Goal: Transaction & Acquisition: Complete application form

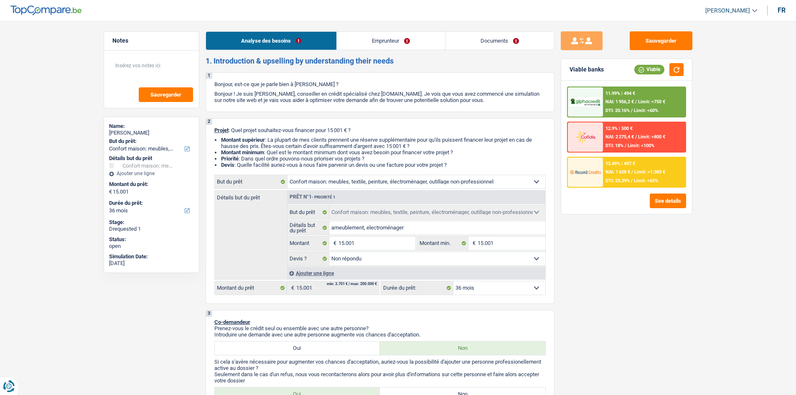
select select "household"
select select "36"
select select "household"
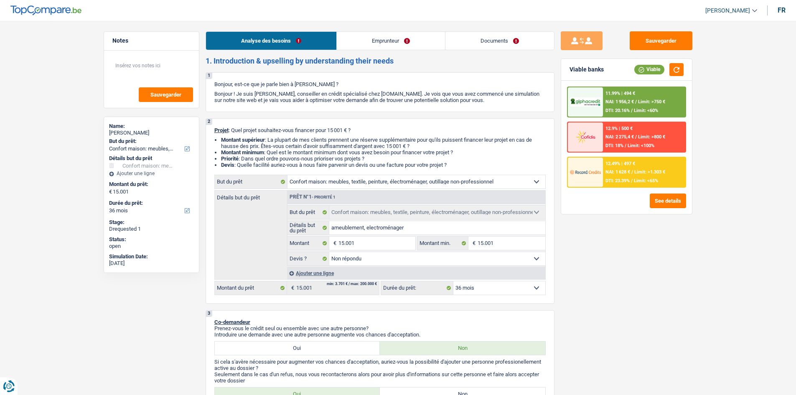
select select "not_answered"
select select "36"
select select "mutuality"
select select "familyAllowances"
select select "mutualityIndemnity"
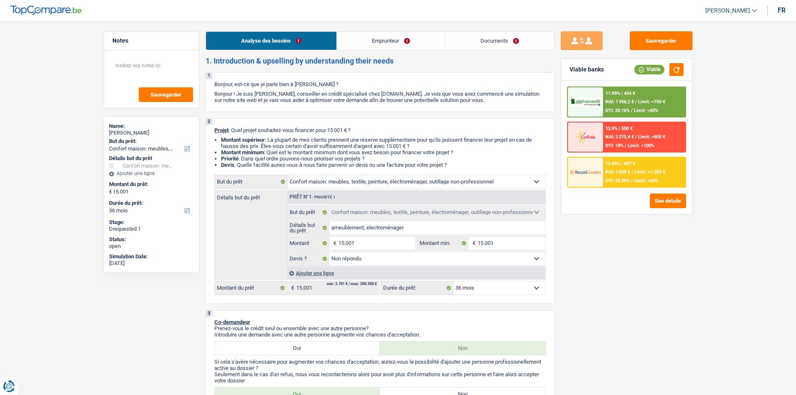
select select "ownerWithoutMortgage"
select select "household"
select select "not_answered"
select select "36"
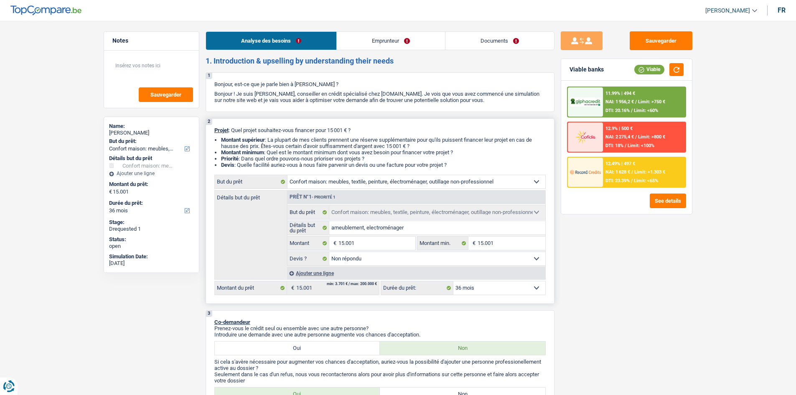
drag, startPoint x: 452, startPoint y: 165, endPoint x: 220, endPoint y: 125, distance: 235.5
click at [220, 125] on div "2 Projet : Quel projet souhaitez-vous financer pour 15 001 € ? Montant supérieu…" at bounding box center [380, 210] width 349 height 185
click at [218, 125] on div "2 Projet : Quel projet souhaitez-vous financer pour 15 001 € ? Montant supérieu…" at bounding box center [380, 210] width 349 height 185
click at [654, 43] on button "Sauvegarder" at bounding box center [660, 40] width 63 height 19
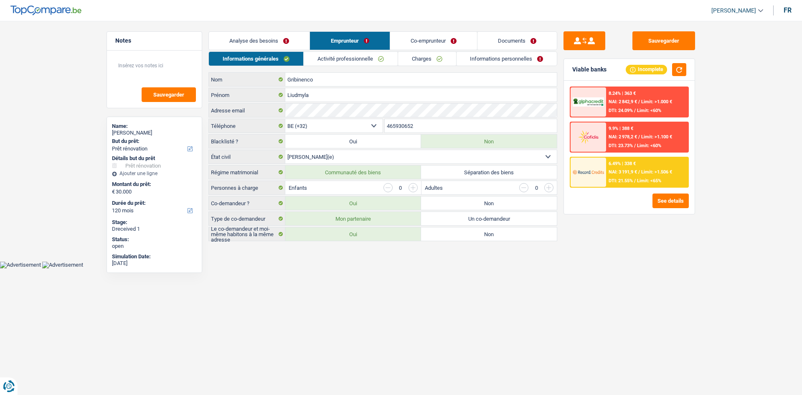
select select "renovation"
select select "120"
select select "32"
select select "married"
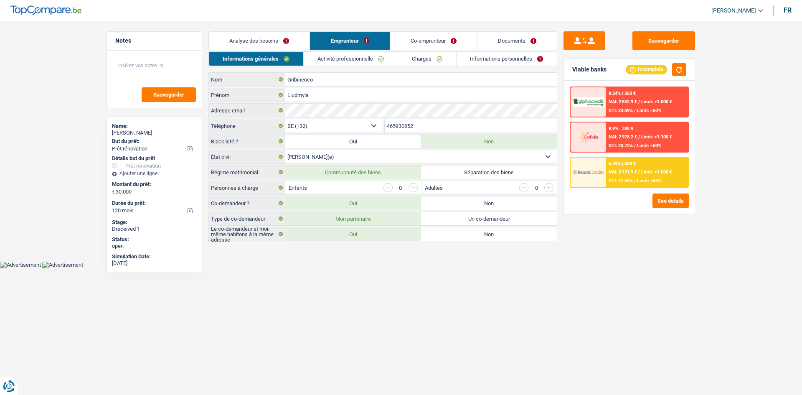
click at [310, 268] on html "Vous avez le contrôle de vos données Nous utilisons des cookies, tout comme nos…" at bounding box center [401, 134] width 802 height 268
click at [433, 5] on header "Yanis Duboc Se déconnecter fr" at bounding box center [401, 10] width 802 height 21
